Goal: Feedback & Contribution: Submit feedback/report problem

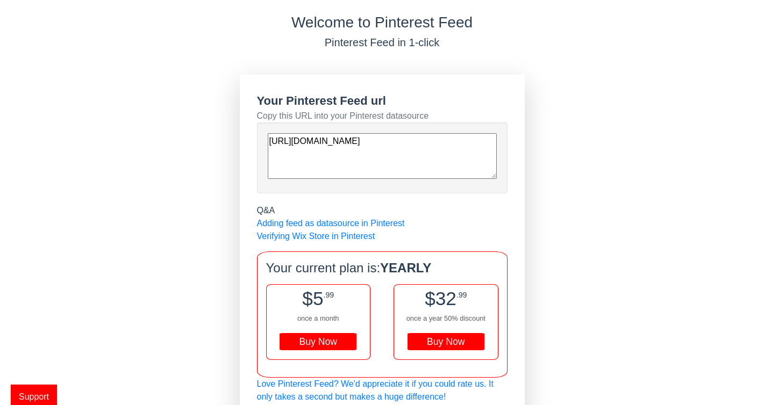
scroll to position [40, 0]
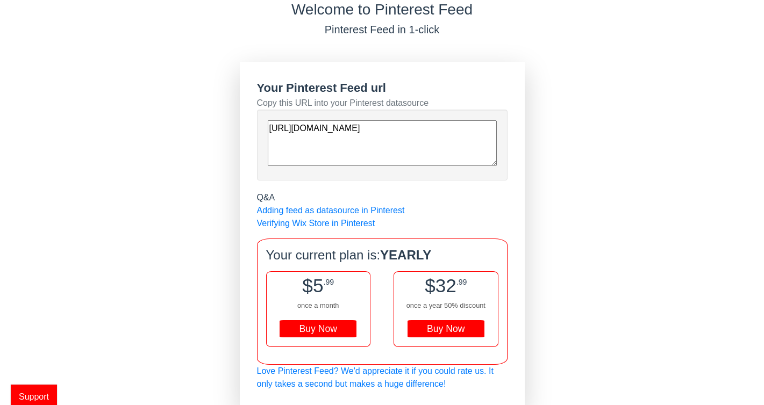
click at [42, 394] on span "Support" at bounding box center [34, 397] width 46 height 24
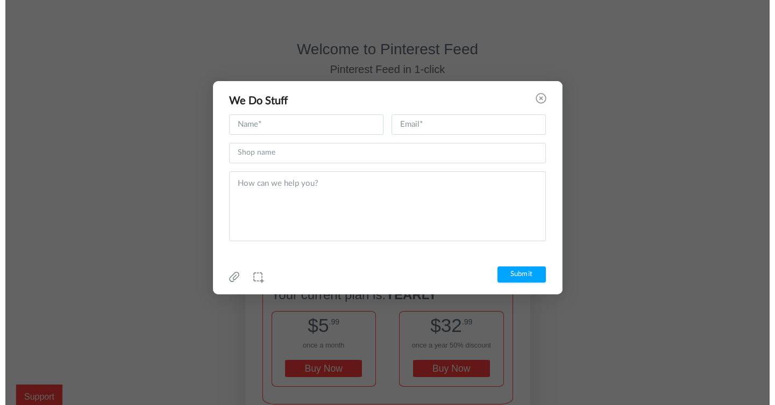
scroll to position [0, 0]
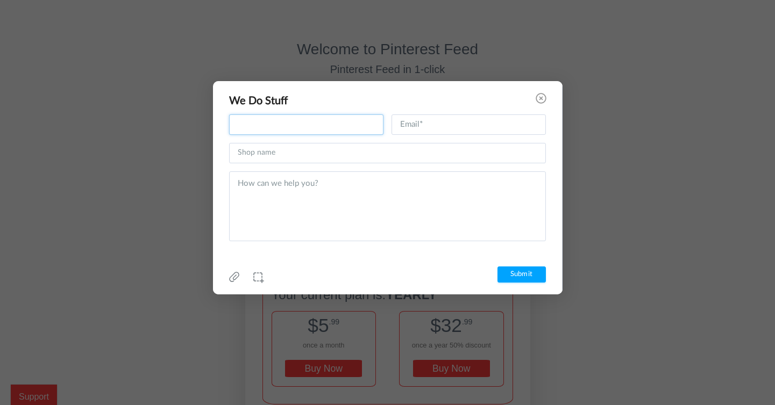
click at [279, 119] on input "text" at bounding box center [306, 125] width 154 height 20
click at [290, 123] on input "text" at bounding box center [306, 125] width 154 height 20
click at [138, 220] on div at bounding box center [527, 337] width 1163 height 782
click at [250, 150] on input "text" at bounding box center [387, 153] width 317 height 20
click at [268, 133] on input "text" at bounding box center [306, 125] width 154 height 20
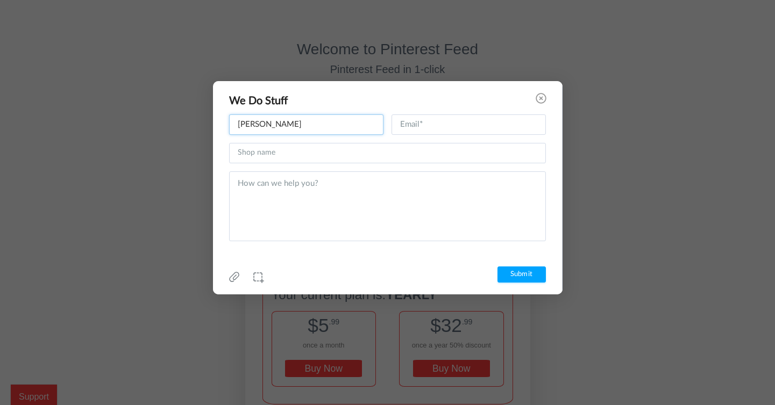
type input "[PERSON_NAME]"
click at [415, 127] on input "text" at bounding box center [468, 125] width 154 height 20
type input "[DOMAIN_NAME][EMAIL_ADDRESS][DOMAIN_NAME]"
click at [398, 170] on div "[PERSON_NAME] Name cannot be empty [DOMAIN_NAME][EMAIL_ADDRESS][DOMAIN_NAME] Em…" at bounding box center [387, 184] width 349 height 139
click at [397, 162] on input "text" at bounding box center [387, 153] width 317 height 20
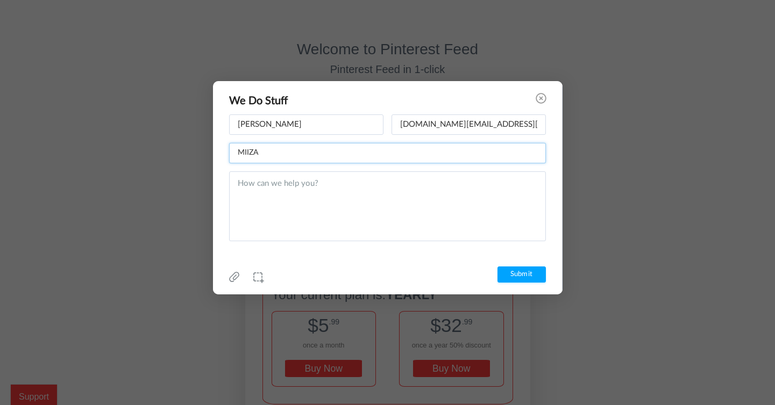
type input "MIIZA"
click at [387, 190] on textarea at bounding box center [387, 207] width 317 height 70
click at [336, 183] on textarea "Fix two problems we have on our catalogue : 1)" at bounding box center [387, 207] width 317 height 70
click at [300, 212] on textarea "Fix two problems we have on our catalogue : 1)" at bounding box center [387, 207] width 317 height 70
click at [281, 201] on textarea "Fix two problems we have on our catalogue : 1)" at bounding box center [387, 207] width 317 height 70
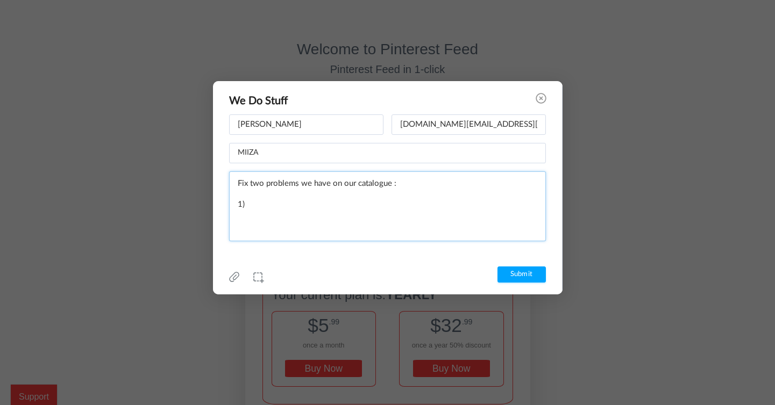
paste textarea ""Some condition values are missing, which may limit visibility in recommendatio…"
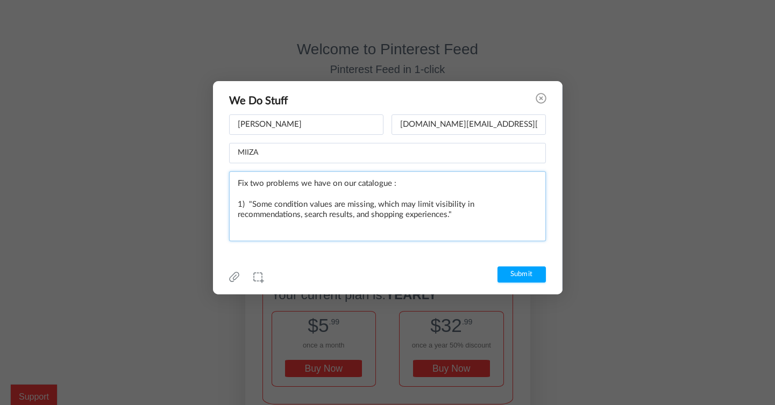
paste textarea ""Check your condition values and make sure before the next update that they are…"
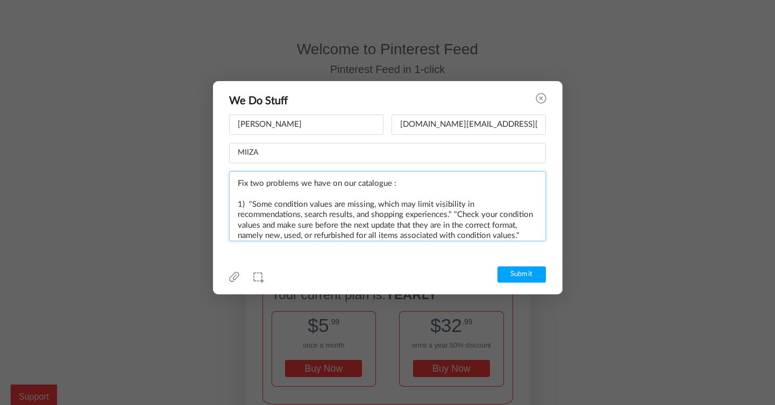
scroll to position [9, 0]
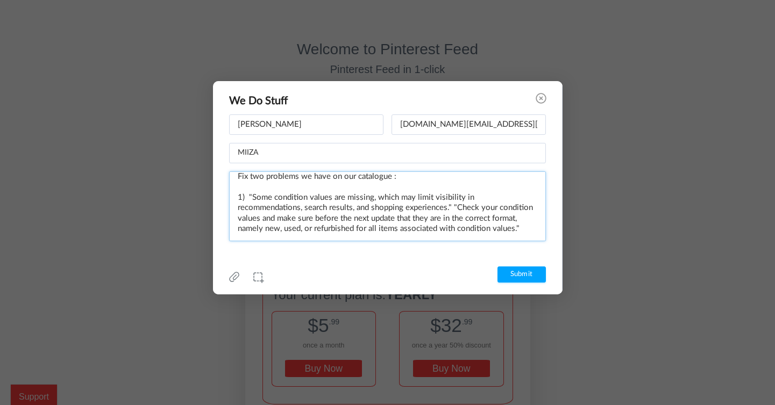
click at [455, 204] on textarea "Fix two problems we have on our catalogue : 1) "Some condition values are missi…" at bounding box center [387, 207] width 317 height 70
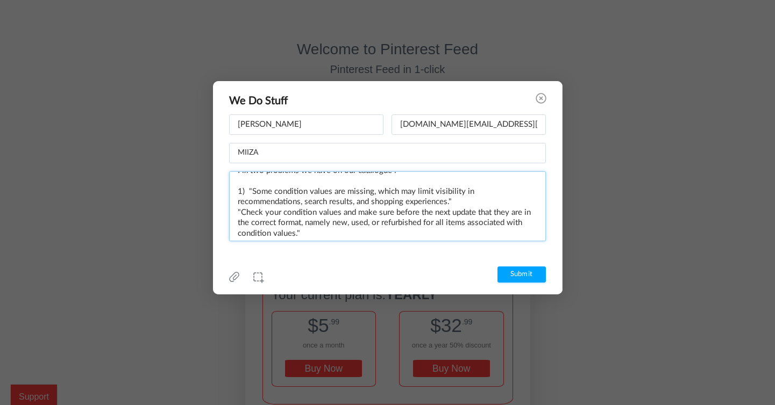
scroll to position [17, 0]
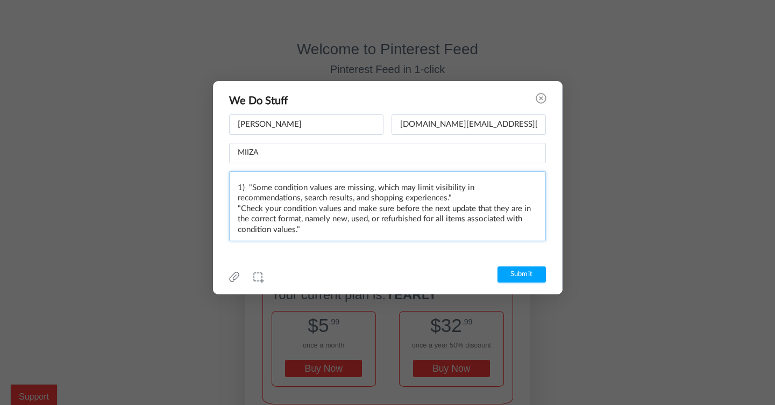
click at [386, 228] on textarea "Fix two problems we have on our catalogue : 1) "Some condition values are missi…" at bounding box center [387, 207] width 317 height 70
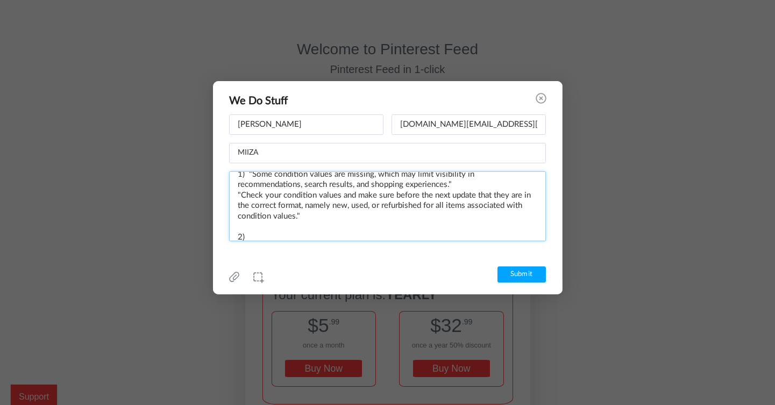
paste textarea ""Some google_product_category values are missing, which may limit visibility in…"
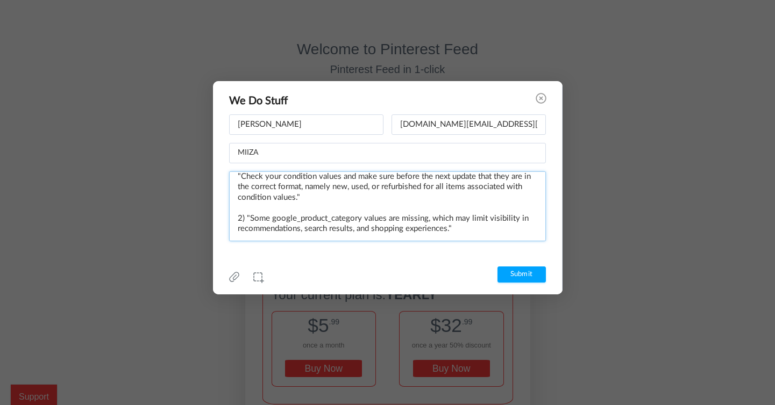
paste textarea ""Check your google_product_category values and make sure before the next update…"
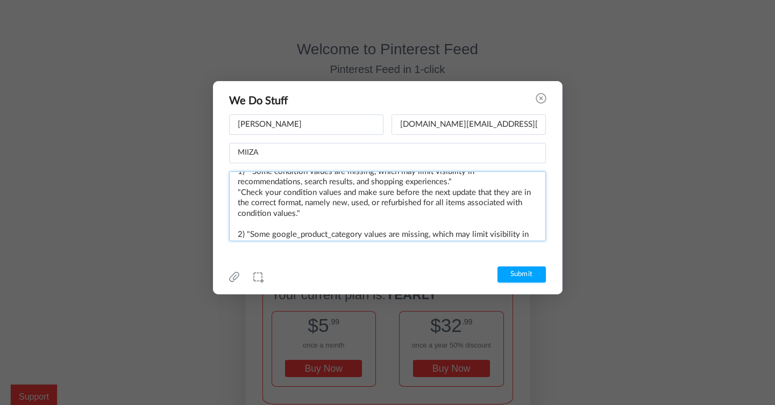
scroll to position [0, 0]
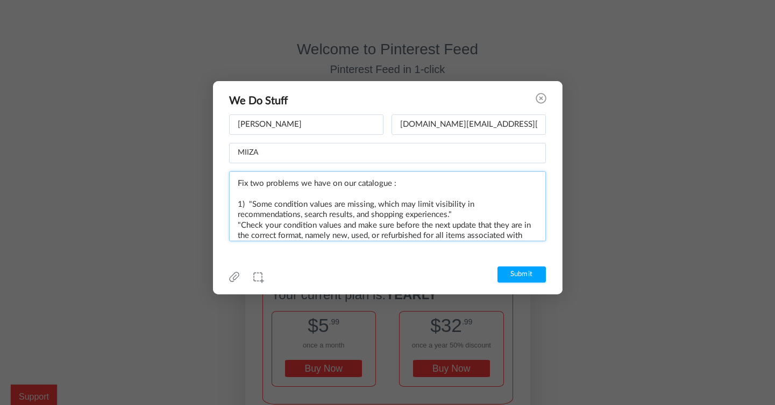
type textarea "Fix two problems we have on our catalogue : 1) "Some condition values are missi…"
click at [310, 154] on input "MIIZA" at bounding box center [387, 153] width 317 height 20
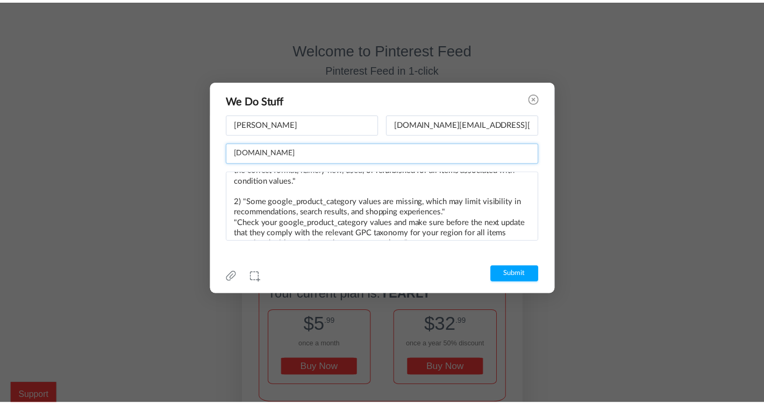
scroll to position [101, 0]
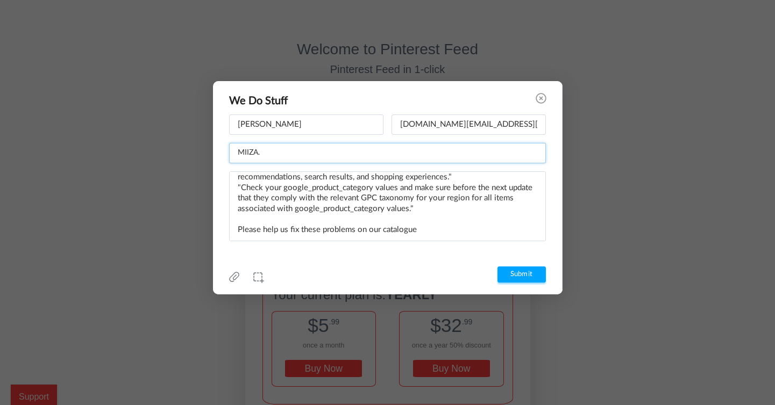
type input "MIIZA"
click at [515, 274] on input "Submit" at bounding box center [521, 275] width 48 height 16
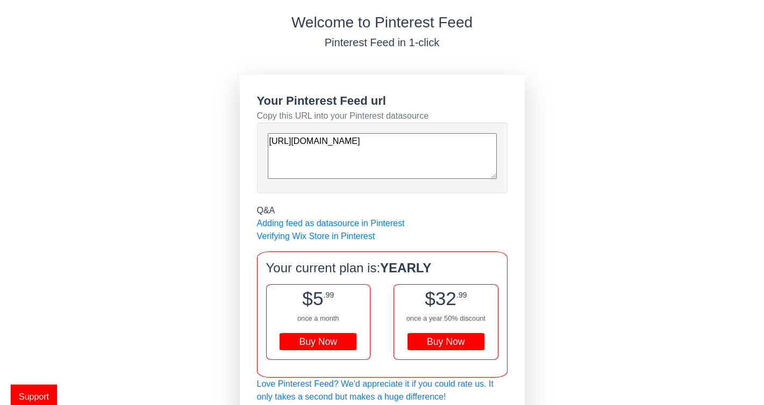
scroll to position [40, 0]
